Goal: Navigation & Orientation: Find specific page/section

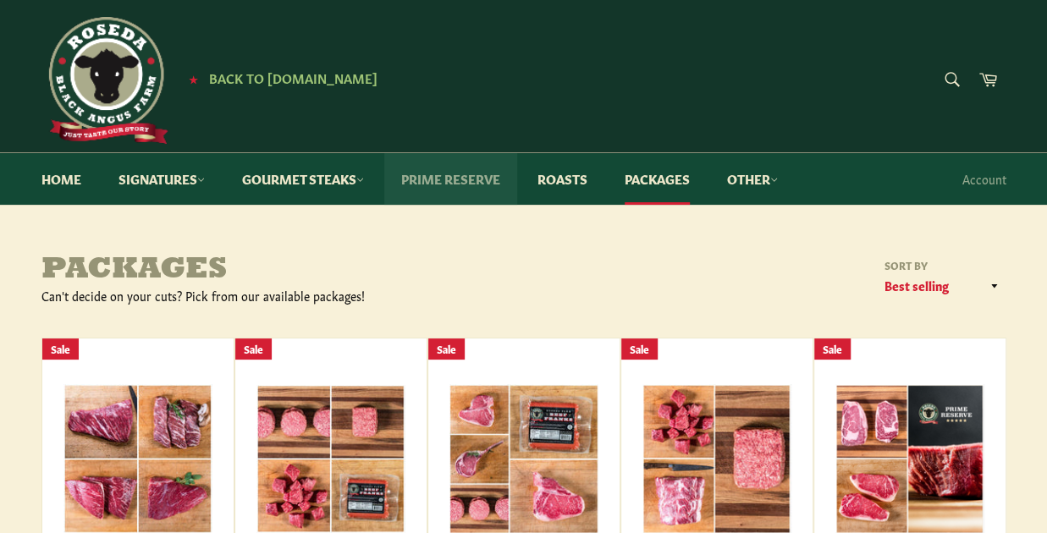
click at [447, 175] on link "Prime Reserve" at bounding box center [450, 179] width 133 height 52
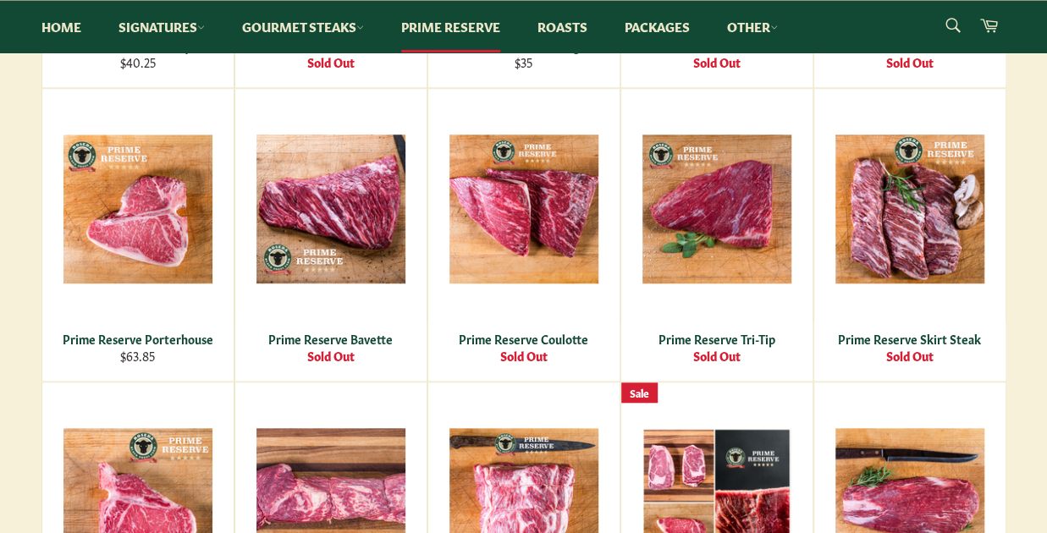
scroll to position [169, 0]
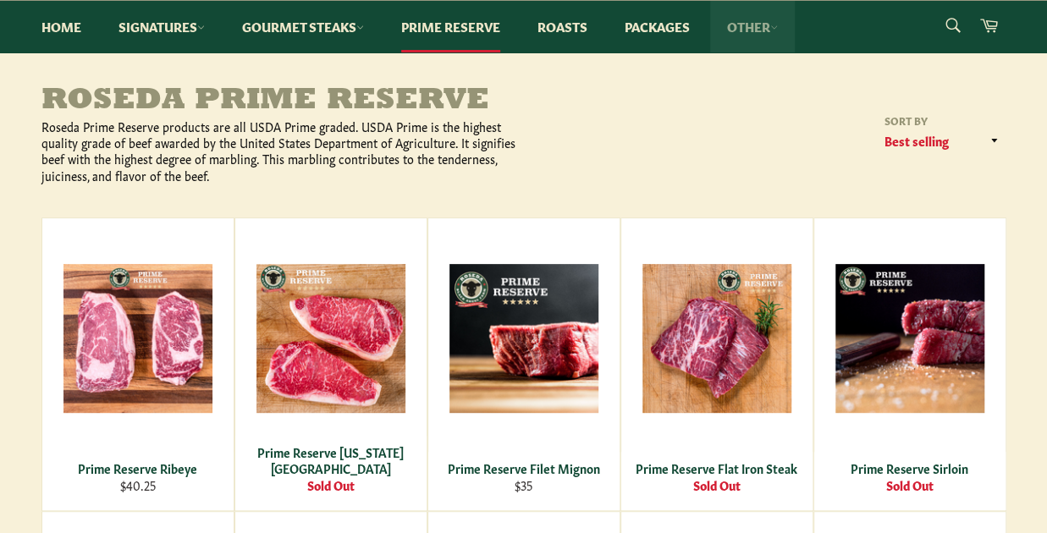
click at [763, 21] on link "Other" at bounding box center [752, 27] width 85 height 52
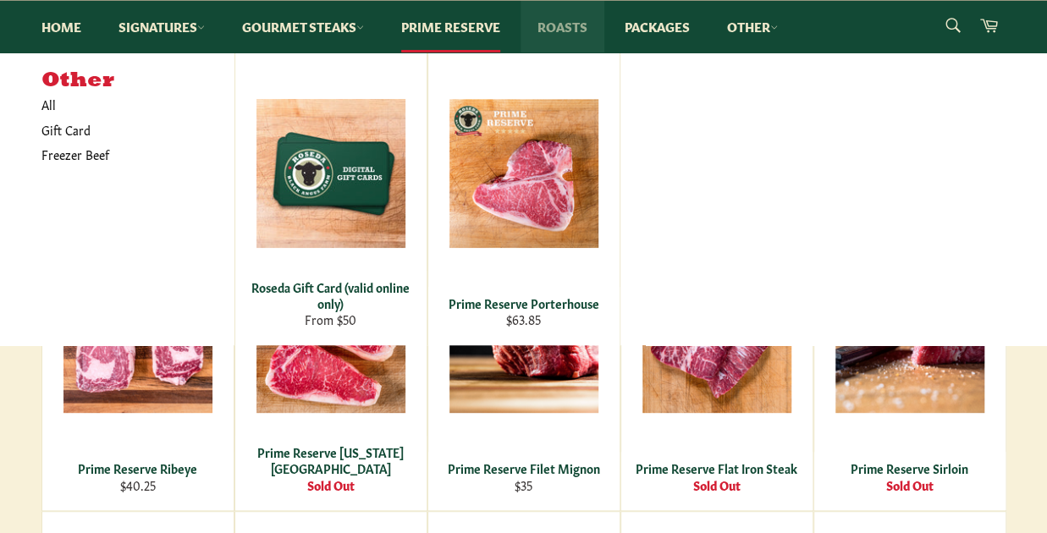
click at [571, 24] on link "Roasts" at bounding box center [562, 27] width 84 height 52
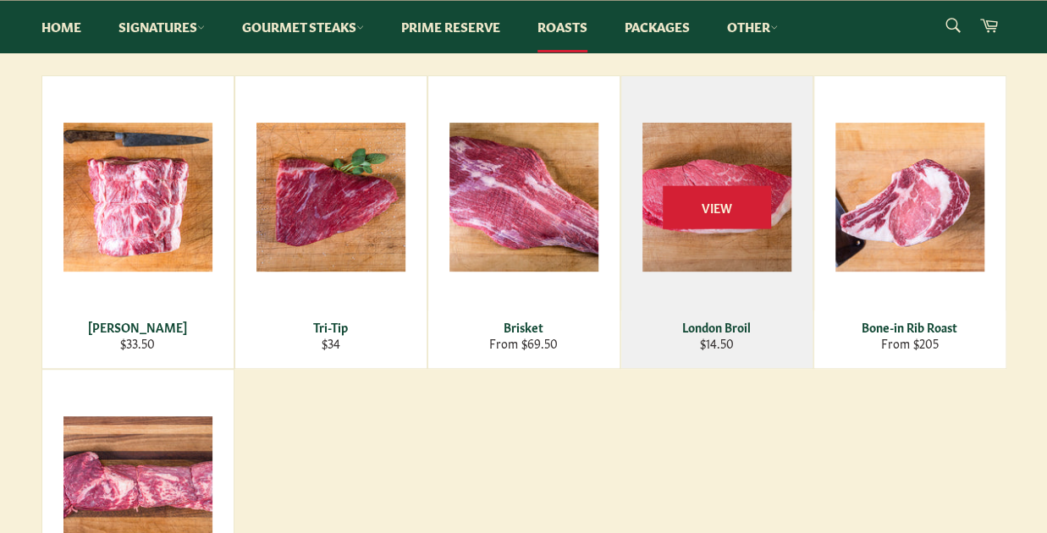
scroll to position [85, 0]
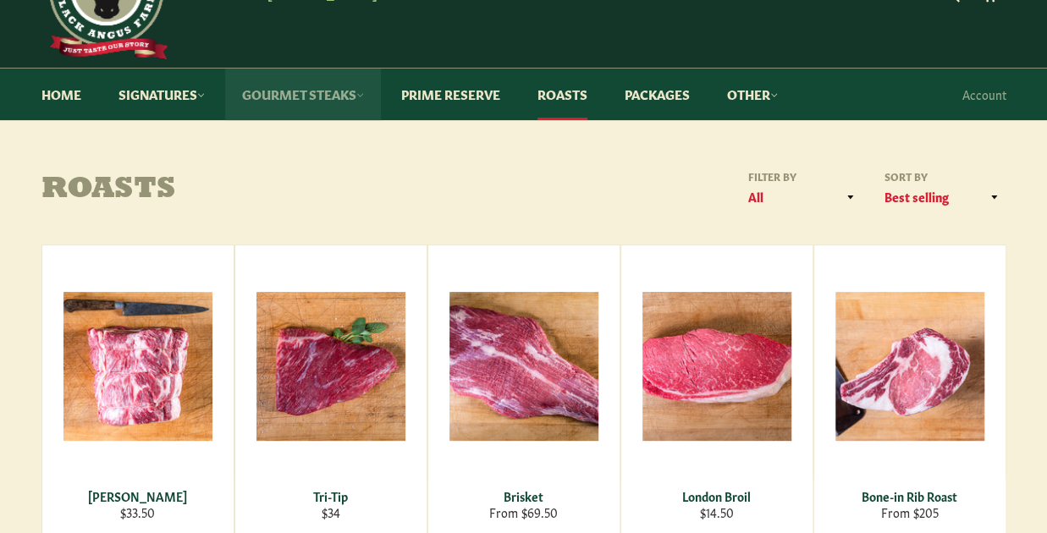
click at [333, 97] on link "Gourmet Steaks" at bounding box center [303, 95] width 156 height 52
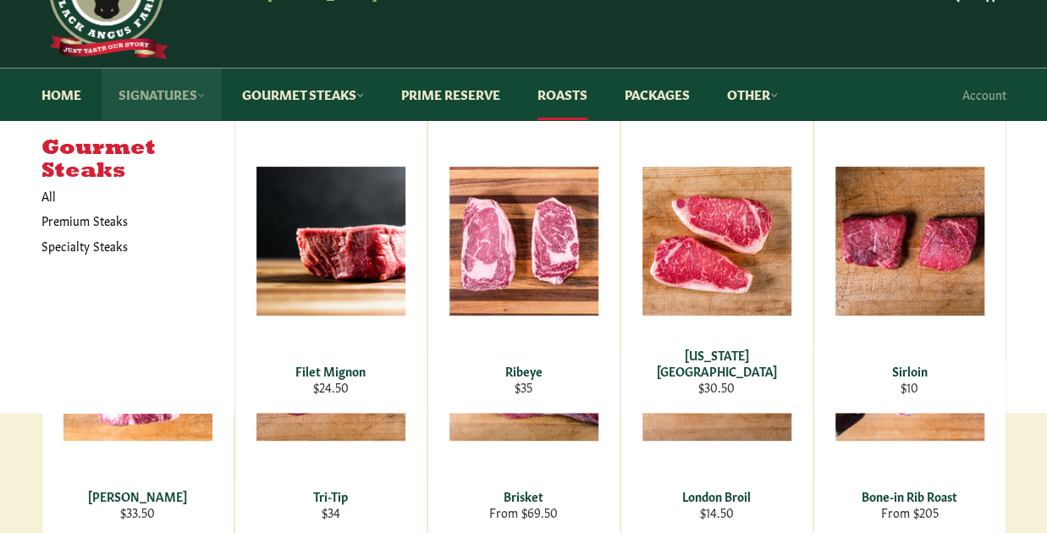
click at [171, 96] on link "Signatures" at bounding box center [162, 95] width 120 height 52
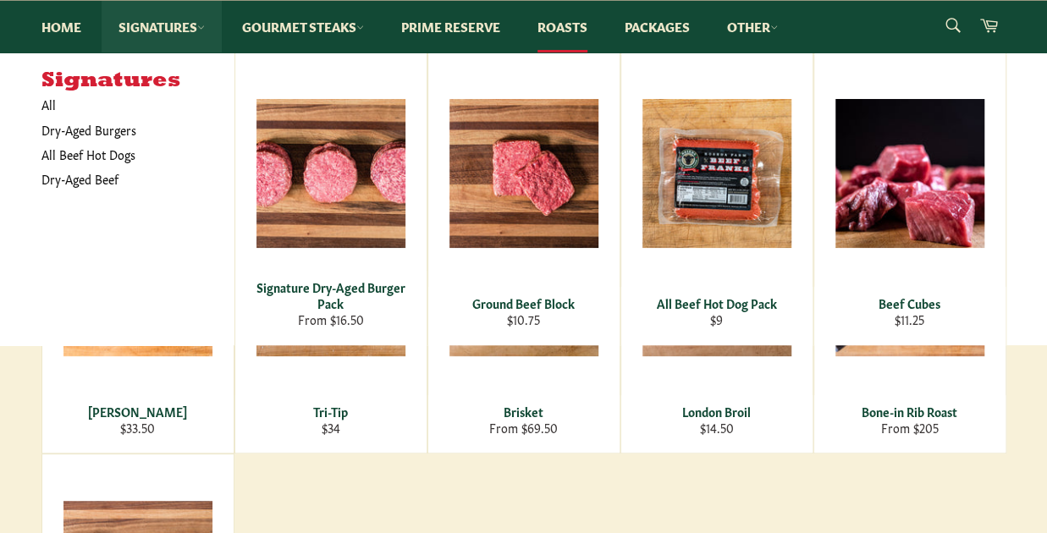
scroll to position [0, 0]
